Goal: Task Accomplishment & Management: Manage account settings

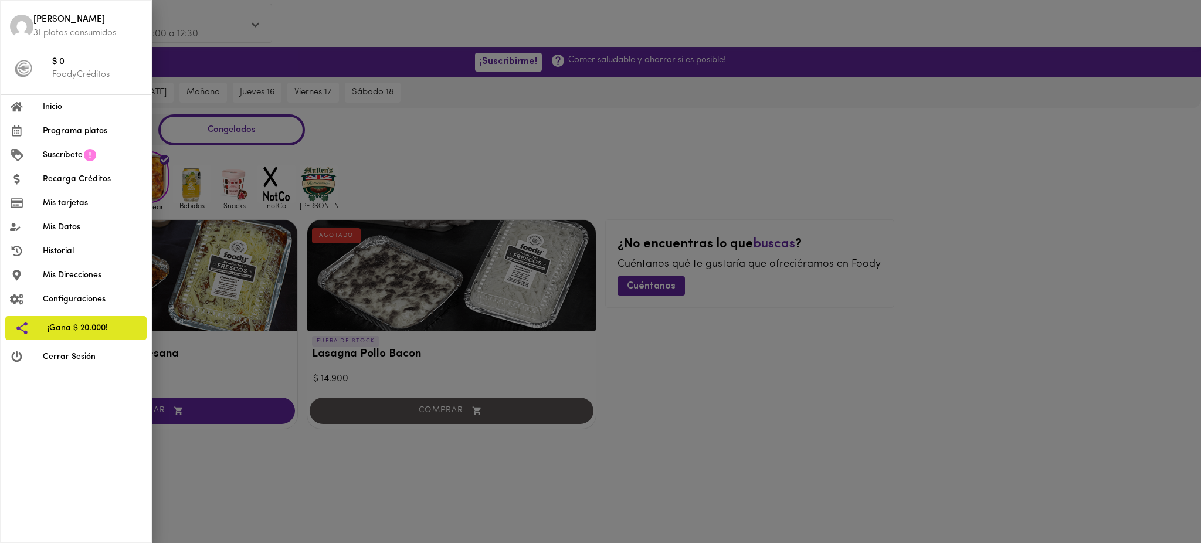
click at [313, 29] on div at bounding box center [600, 271] width 1201 height 543
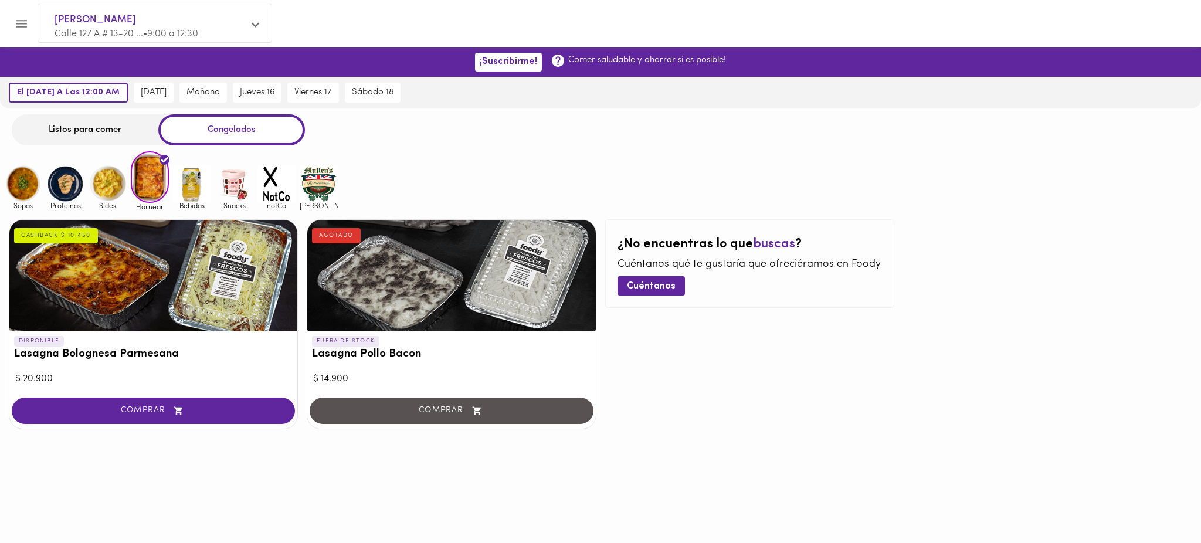
click at [20, 22] on icon "Menu" at bounding box center [21, 23] width 15 height 15
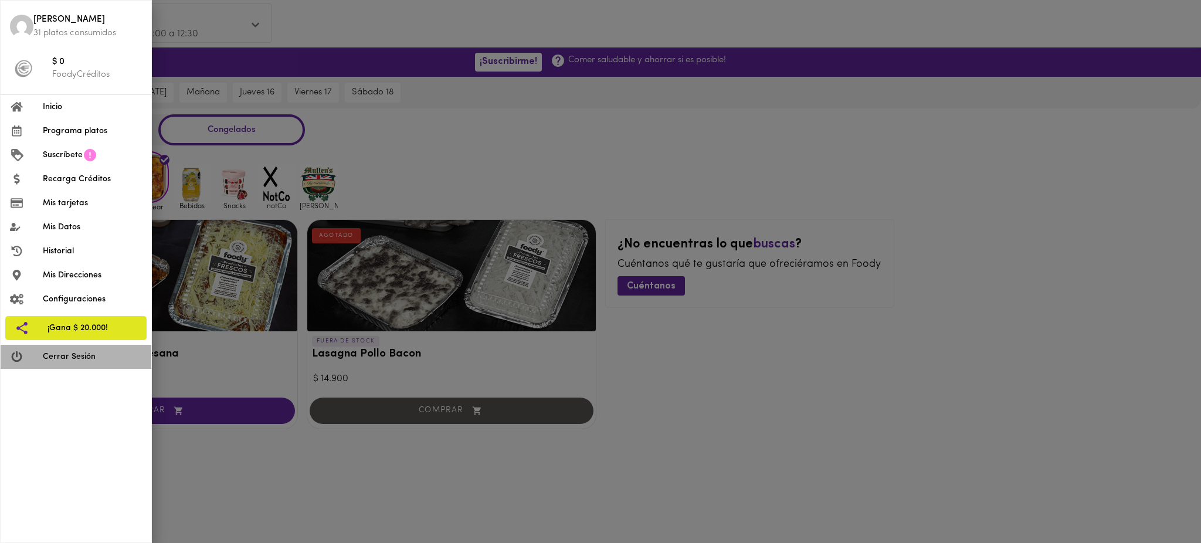
click at [67, 355] on span "Cerrar Sesión" at bounding box center [92, 357] width 99 height 12
